Goal: Task Accomplishment & Management: Manage account settings

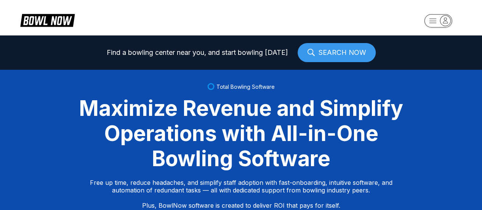
click at [343, 21] on icon "button" at bounding box center [445, 20] width 10 height 10
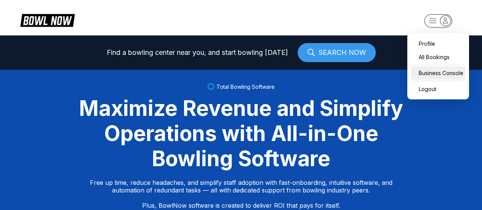
click at [343, 74] on div "Business Console" at bounding box center [438, 72] width 54 height 13
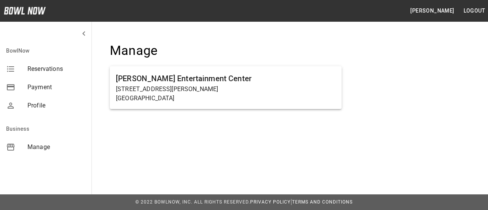
click at [45, 144] on span "Manage" at bounding box center [56, 147] width 58 height 9
